Goal: Communication & Community: Answer question/provide support

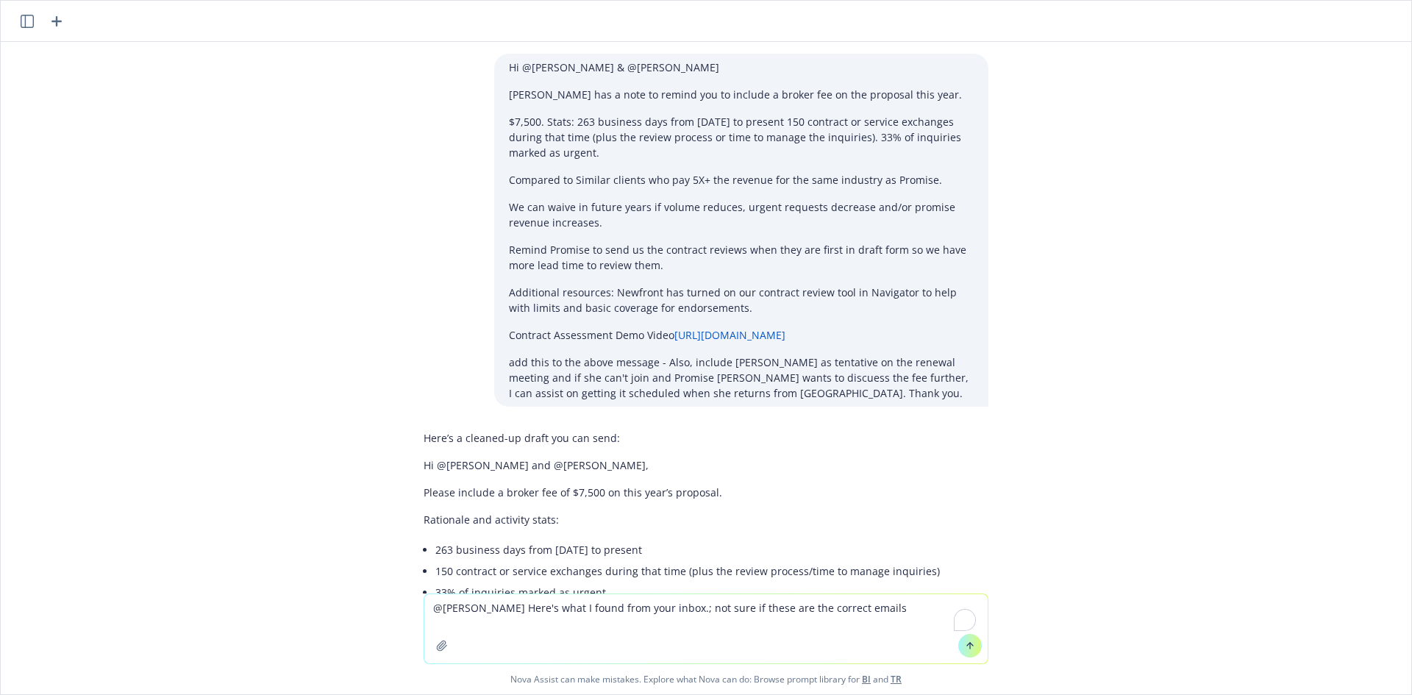
scroll to position [2761, 0]
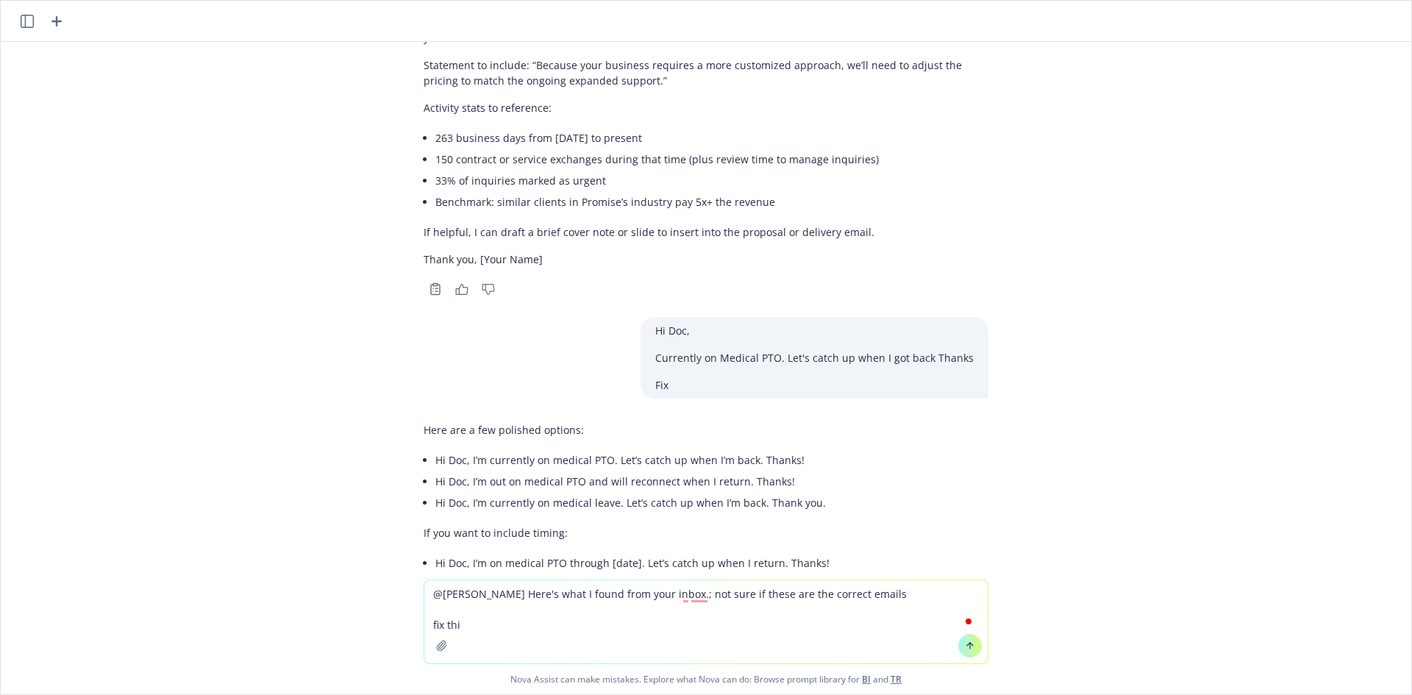
type textarea "@[PERSON_NAME] Here's what I found from your inbox.; not sure if these are the …"
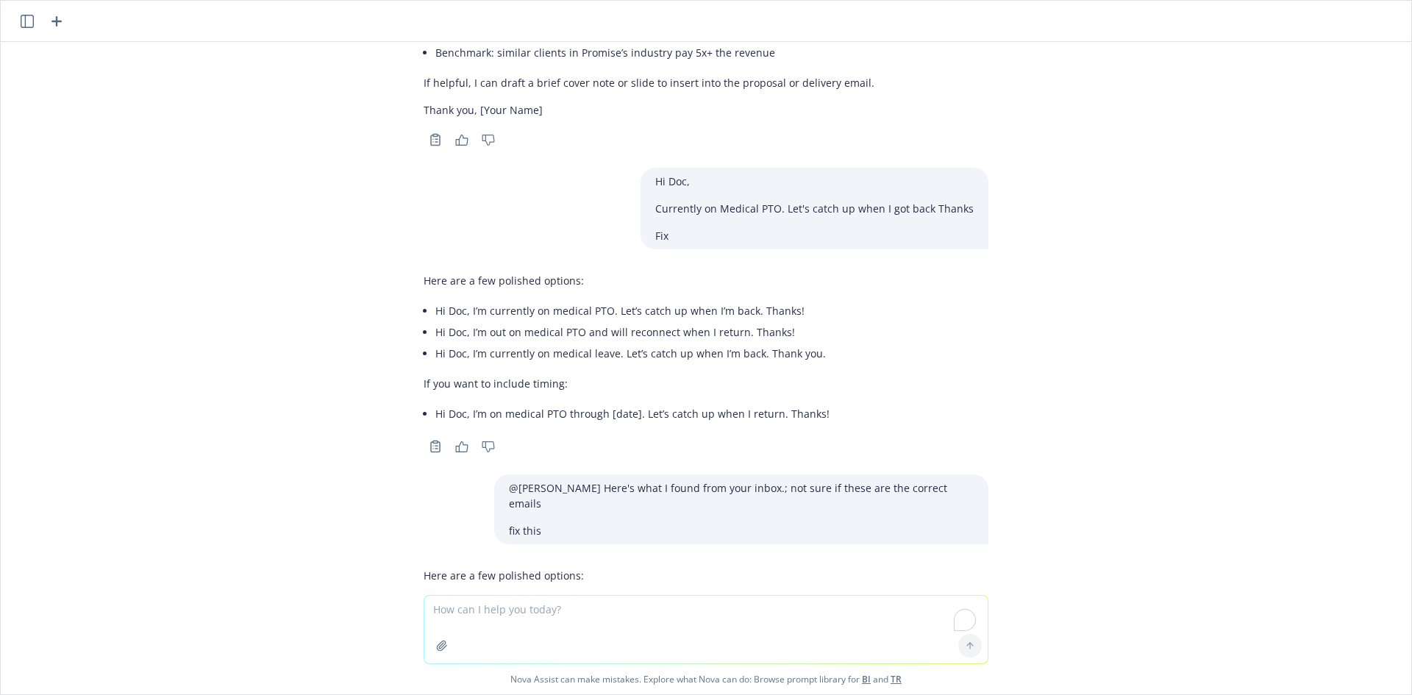
scroll to position [2980, 0]
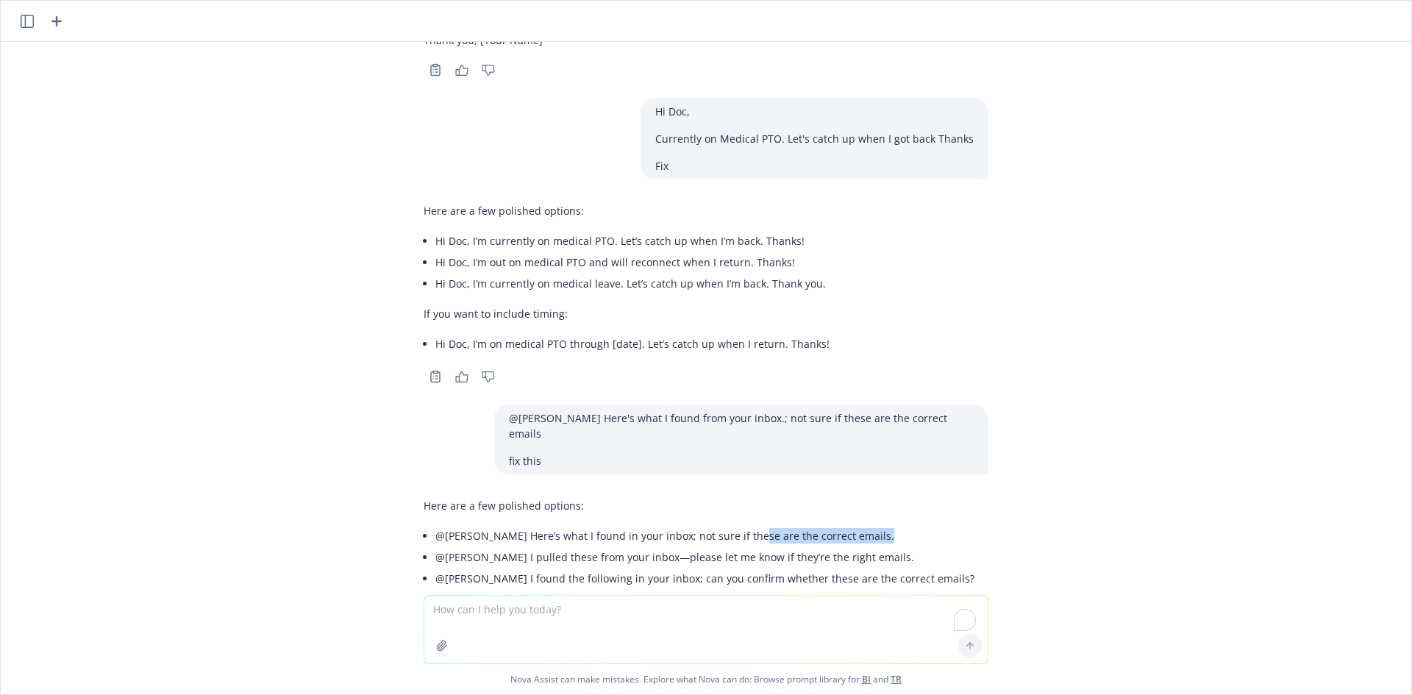
drag, startPoint x: 859, startPoint y: 474, endPoint x: 732, endPoint y: 469, distance: 127.3
click at [732, 525] on li "@[PERSON_NAME] Here’s what I found in your inbox; not sure if these are the cor…" at bounding box center [704, 535] width 539 height 21
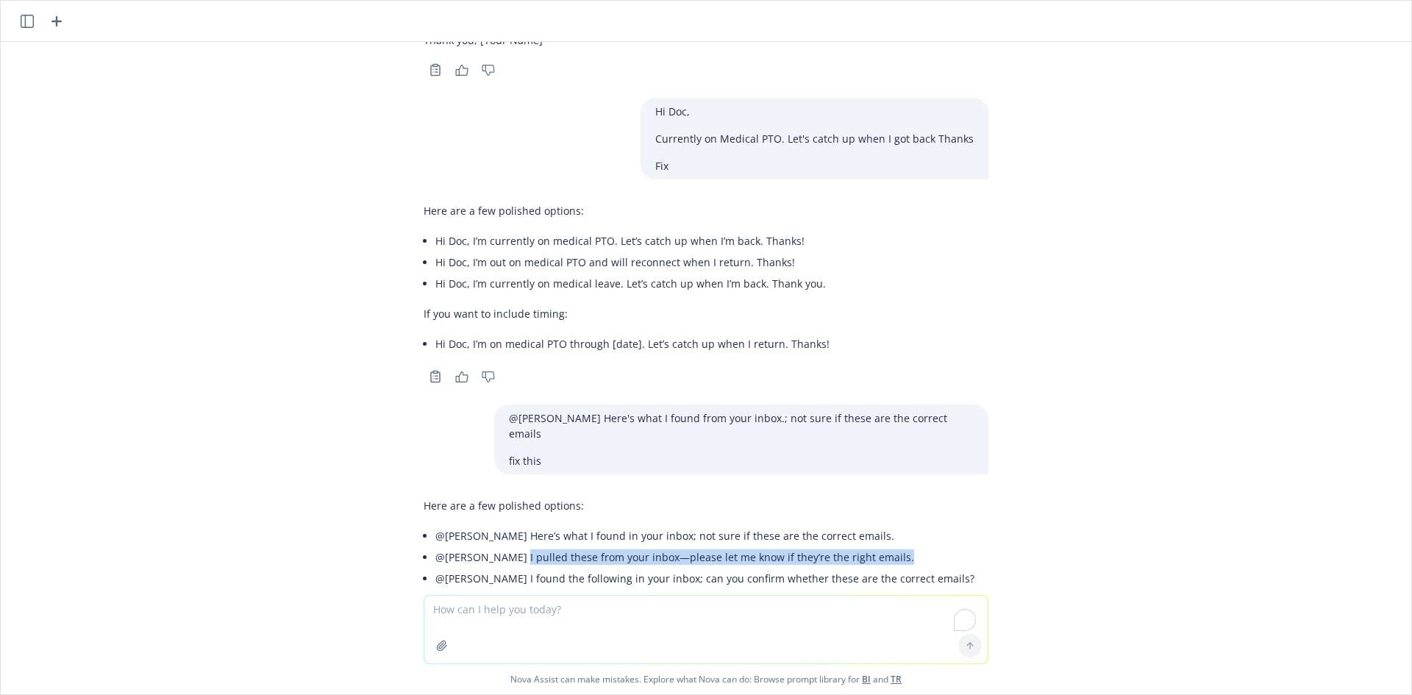
drag, startPoint x: 894, startPoint y: 496, endPoint x: 501, endPoint y: 499, distance: 392.8
click at [501, 547] on li "@[PERSON_NAME] I pulled these from your inbox—please let me know if they’re the…" at bounding box center [704, 557] width 539 height 21
click at [500, 525] on li "@[PERSON_NAME] Here’s what I found in your inbox; not sure if these are the cor…" at bounding box center [704, 535] width 539 height 21
copy ul "Here’s what I found in your inbox; not sure if these are the correct emails. @[…"
